Goal: Task Accomplishment & Management: Manage account settings

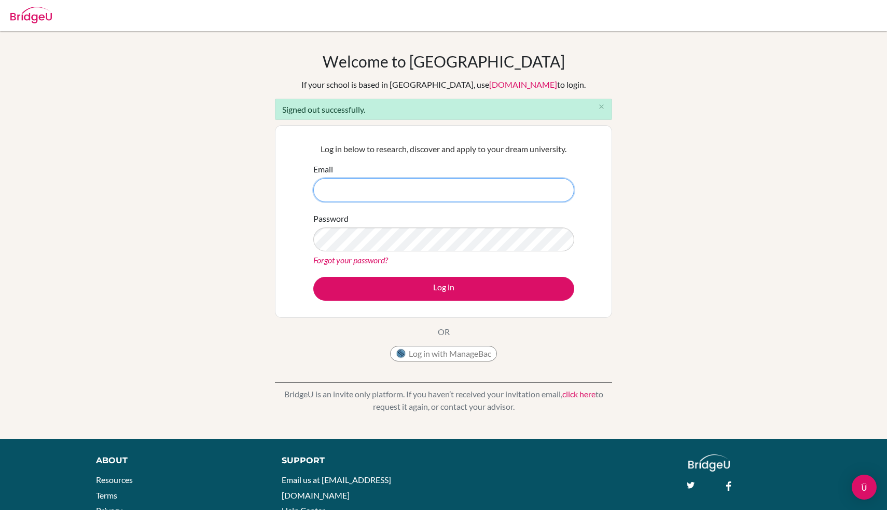
click at [434, 183] on input "Email" at bounding box center [443, 190] width 261 height 24
type input "[PERSON_NAME][EMAIL_ADDRESS][PERSON_NAME][DOMAIN_NAME]"
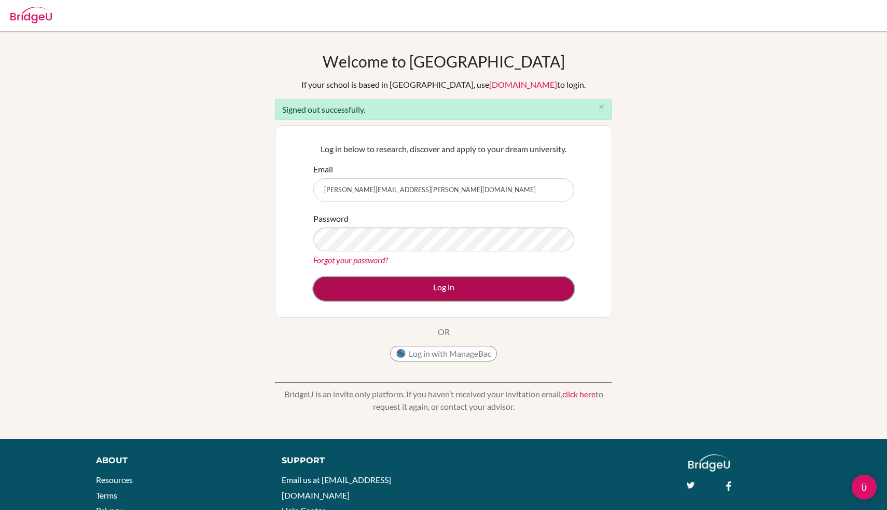
click at [468, 284] on button "Log in" at bounding box center [443, 289] width 261 height 24
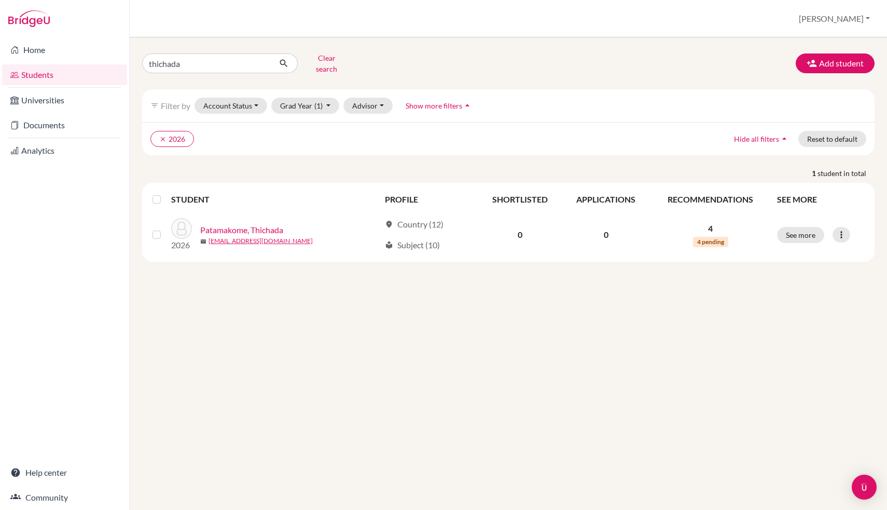
click at [231, 63] on input "thichada" at bounding box center [206, 63] width 129 height 20
type input "youngchan"
click button "submit" at bounding box center [284, 63] width 28 height 20
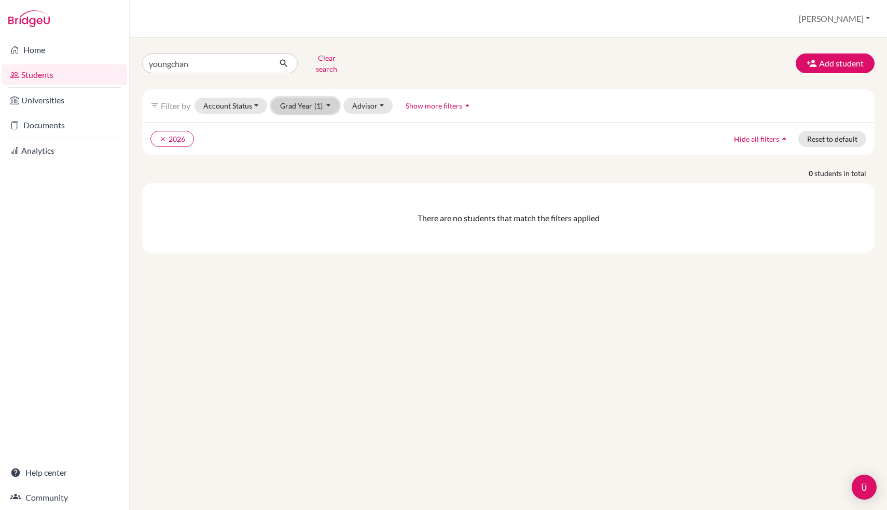
click at [312, 104] on button "Grad Year (1)" at bounding box center [305, 106] width 68 height 16
click at [230, 102] on button "Account Status" at bounding box center [231, 106] width 73 height 16
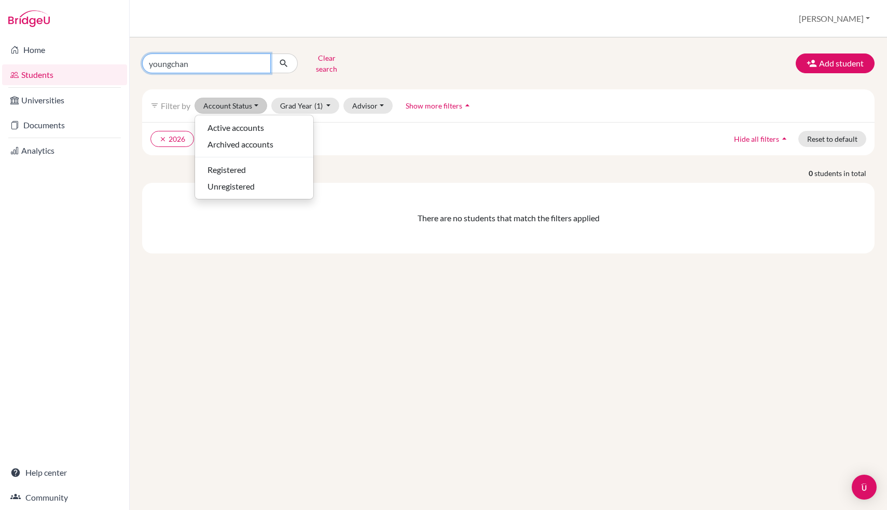
click at [244, 59] on input "youngchan" at bounding box center [206, 63] width 129 height 20
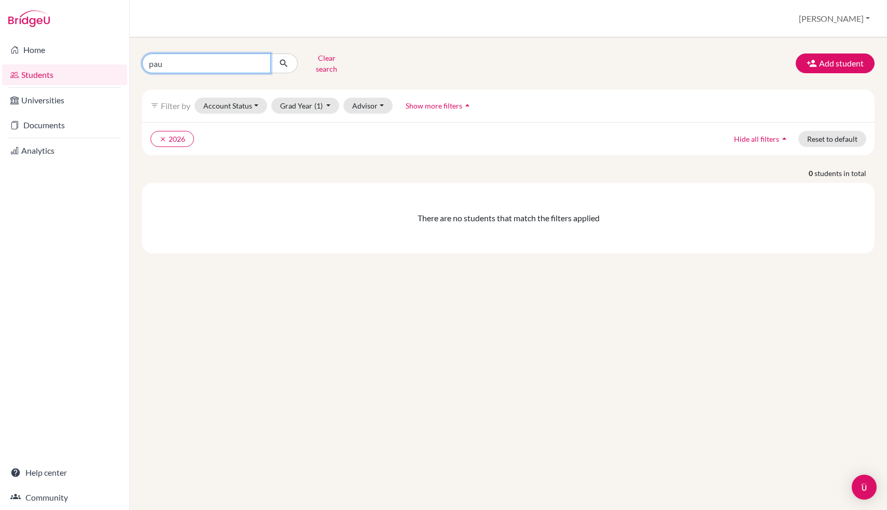
type input "paul"
click button "submit" at bounding box center [284, 63] width 28 height 20
click at [244, 59] on input "paul" at bounding box center [206, 63] width 129 height 20
type input "choi"
click button "submit" at bounding box center [284, 63] width 28 height 20
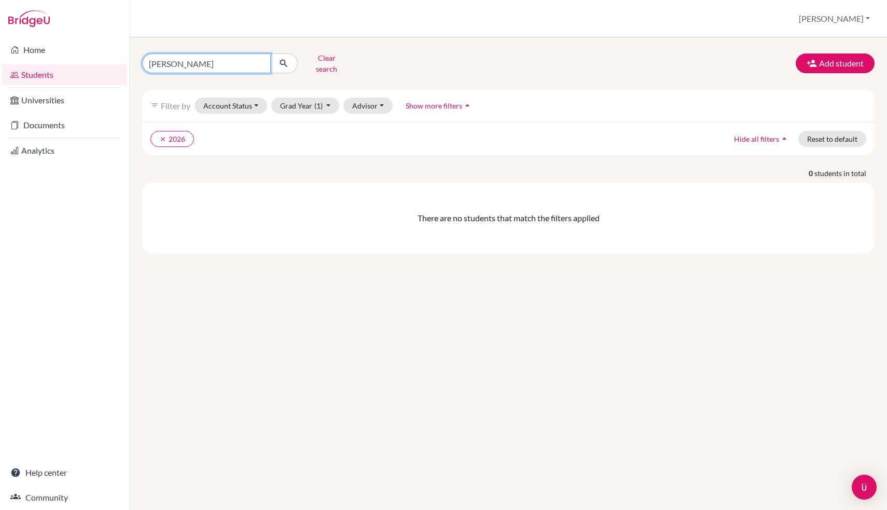
click at [214, 65] on input "choi" at bounding box center [206, 63] width 129 height 20
type input "cho"
click button "submit" at bounding box center [284, 63] width 28 height 20
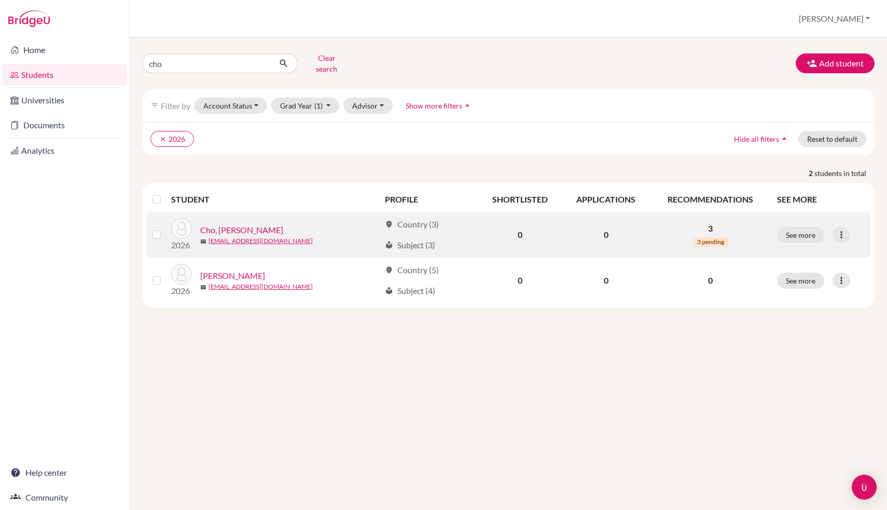
click at [233, 224] on link "Cho, Young Chan" at bounding box center [241, 230] width 83 height 12
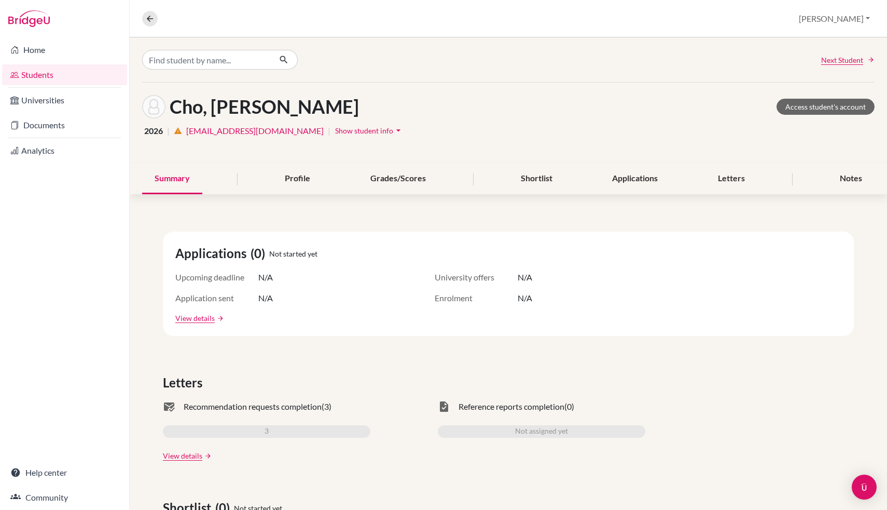
click at [335, 130] on span "Show student info" at bounding box center [364, 130] width 58 height 9
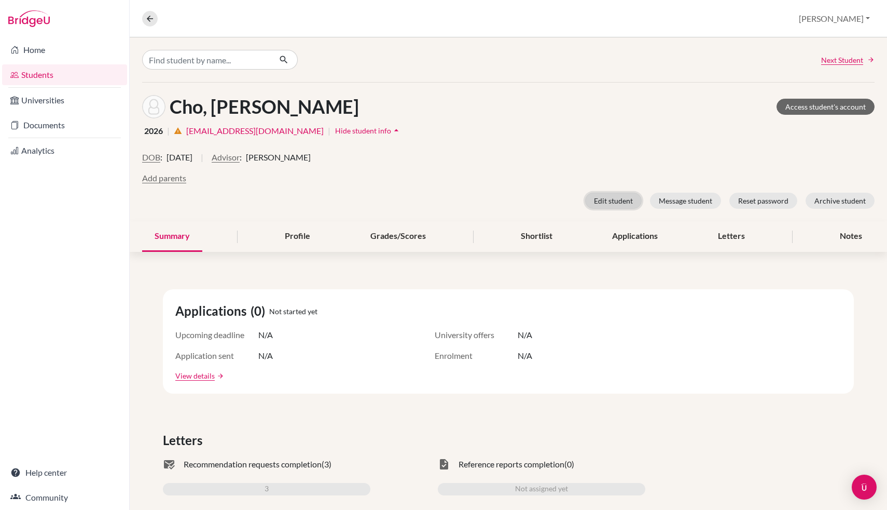
click at [606, 204] on button "Edit student" at bounding box center [613, 201] width 57 height 16
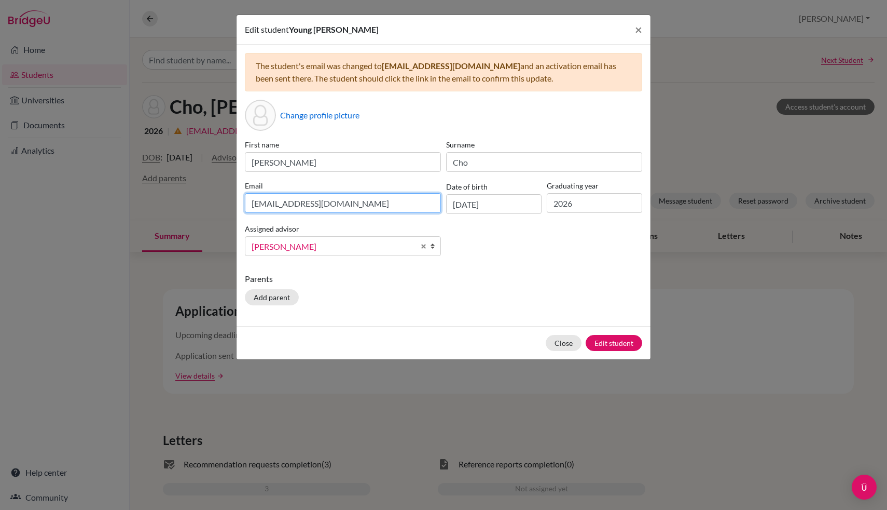
click at [370, 207] on input "s505044@asb.ac.th" at bounding box center [343, 203] width 196 height 20
click at [269, 203] on input "younchan.c2026@asbsk.ac.th" at bounding box center [343, 203] width 196 height 20
type input "youngchan.c2026@asbsk.ac.th"
click at [623, 343] on button "Edit student" at bounding box center [614, 343] width 57 height 16
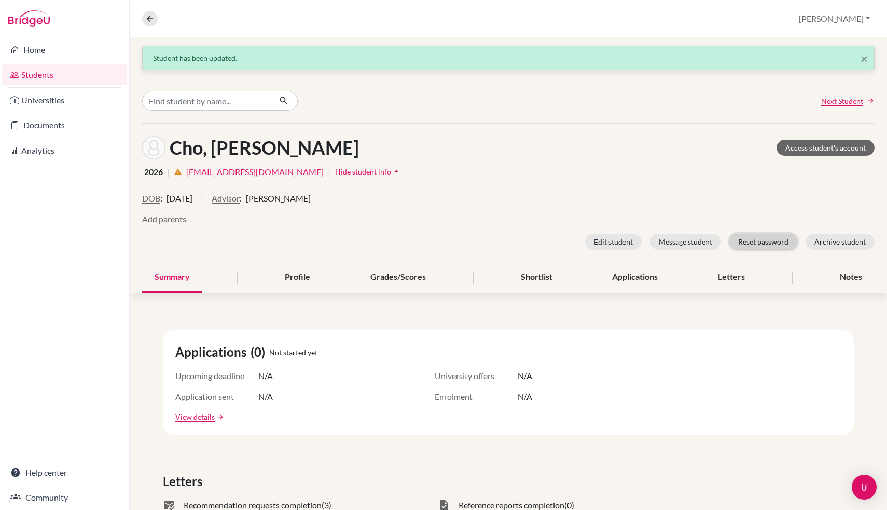
click at [768, 244] on button "Reset password" at bounding box center [764, 241] width 68 height 16
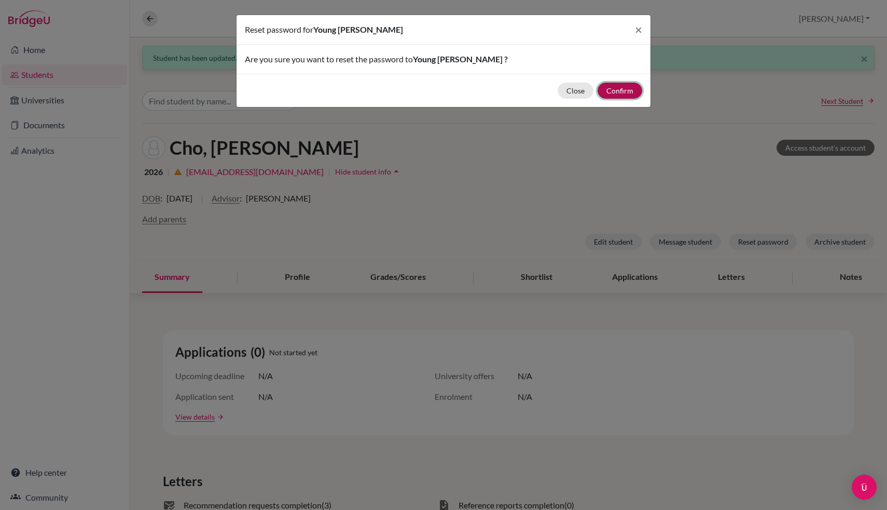
click at [620, 91] on button "Confirm" at bounding box center [620, 91] width 45 height 16
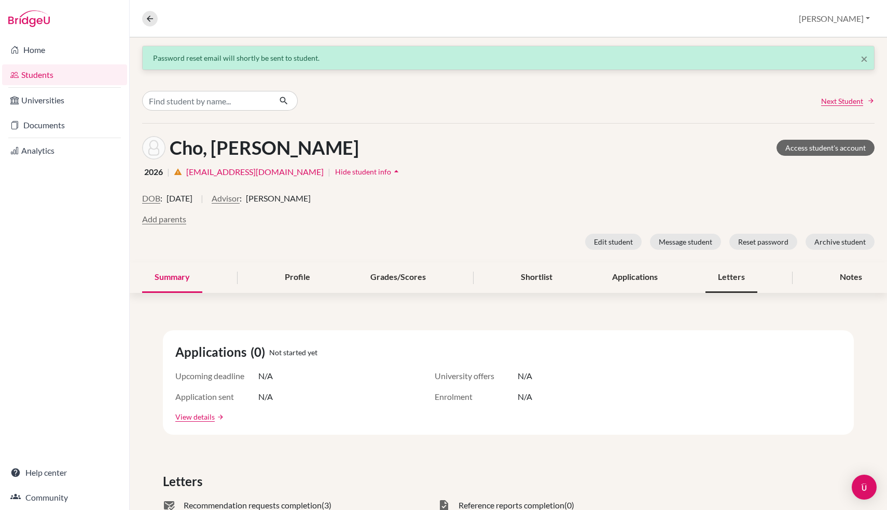
click at [710, 285] on div "Letters" at bounding box center [732, 277] width 52 height 31
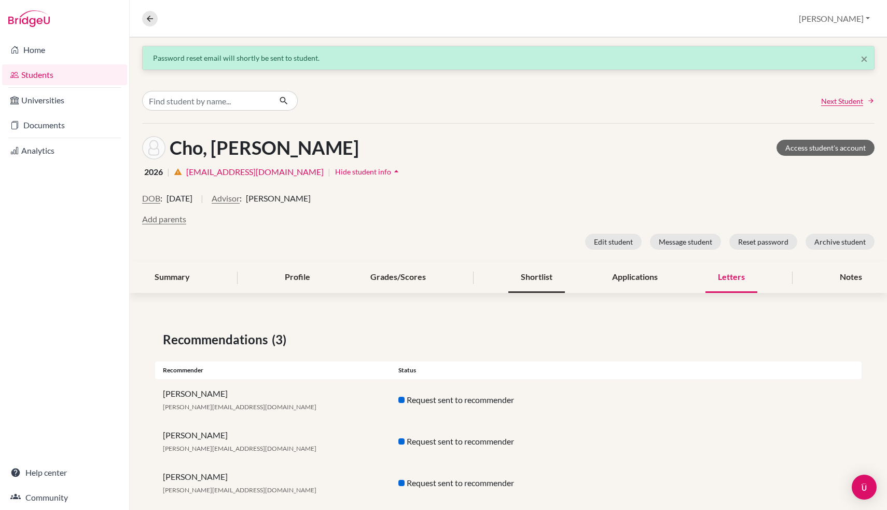
click at [527, 278] on div "Shortlist" at bounding box center [536, 277] width 57 height 31
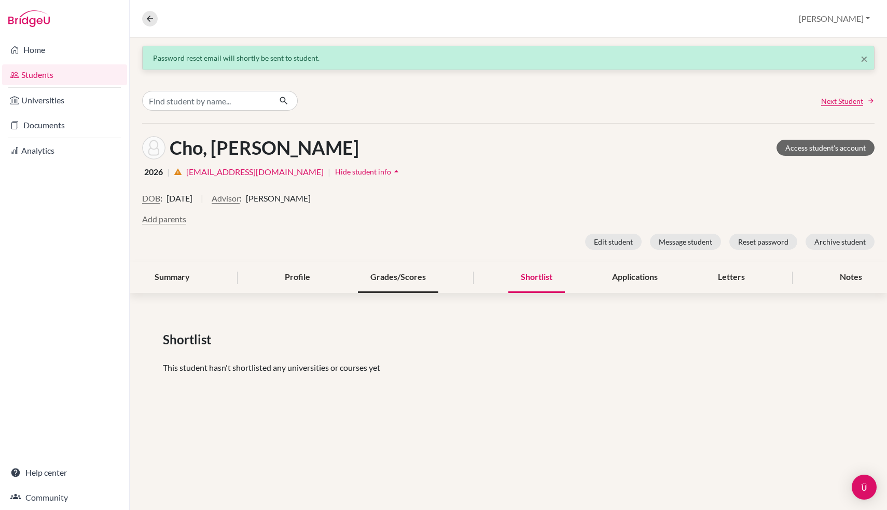
click at [387, 283] on div "Grades/Scores" at bounding box center [398, 277] width 80 height 31
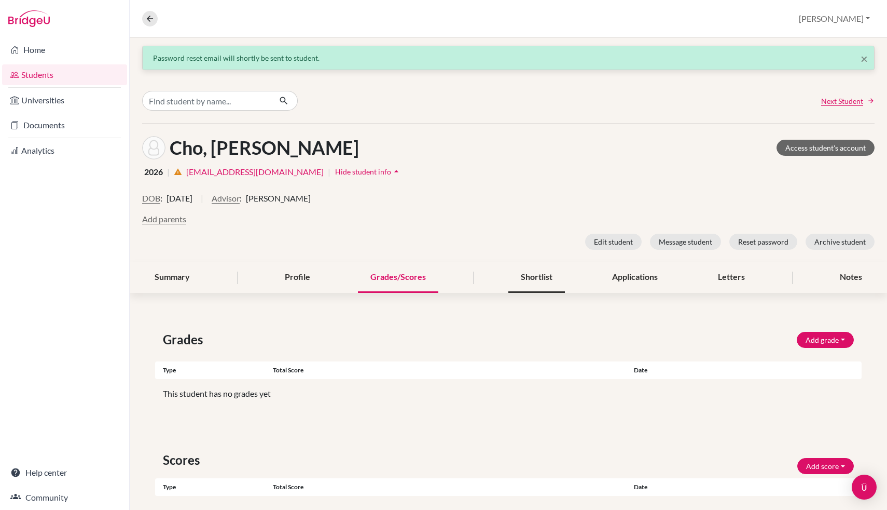
click at [552, 272] on div "Shortlist" at bounding box center [536, 277] width 57 height 31
